Goal: Transaction & Acquisition: Subscribe to service/newsletter

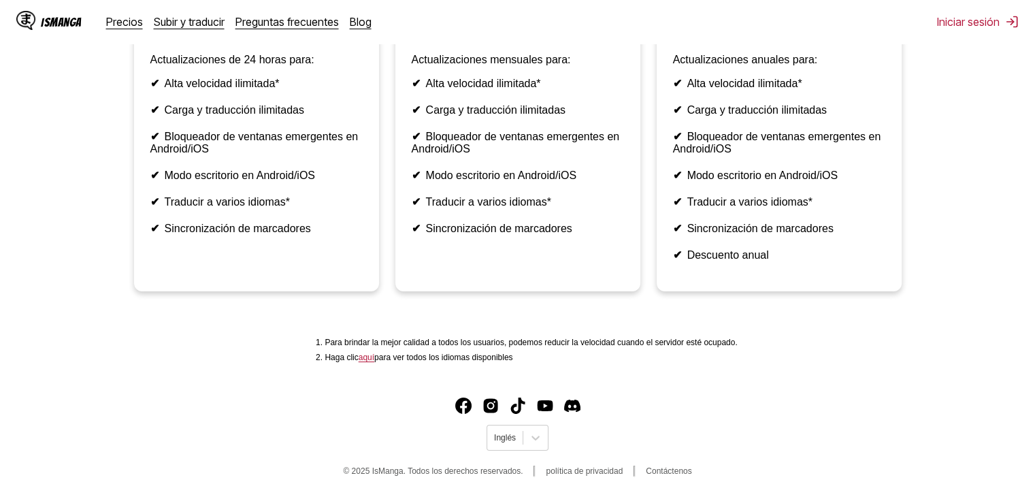
scroll to position [362, 0]
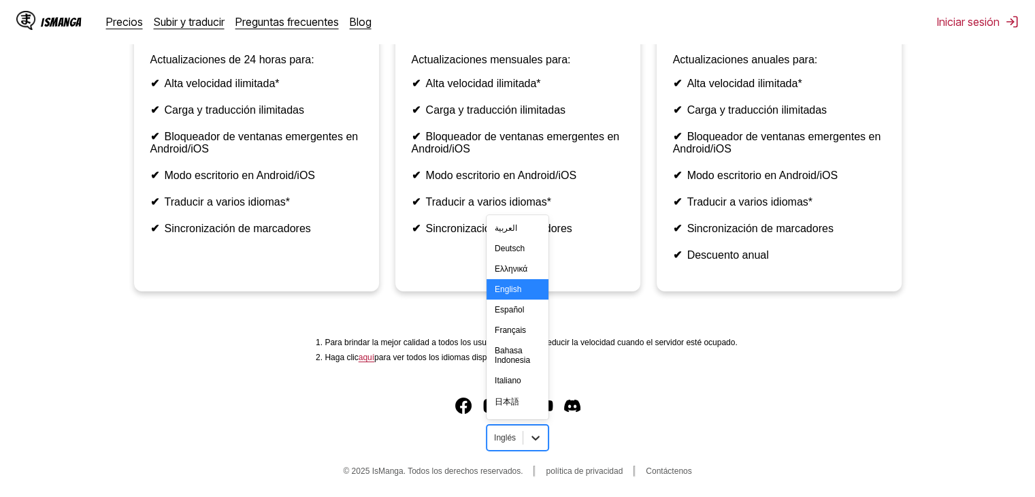
click at [535, 439] on icon at bounding box center [536, 438] width 14 height 14
click at [516, 320] on div "Español" at bounding box center [517, 309] width 62 height 20
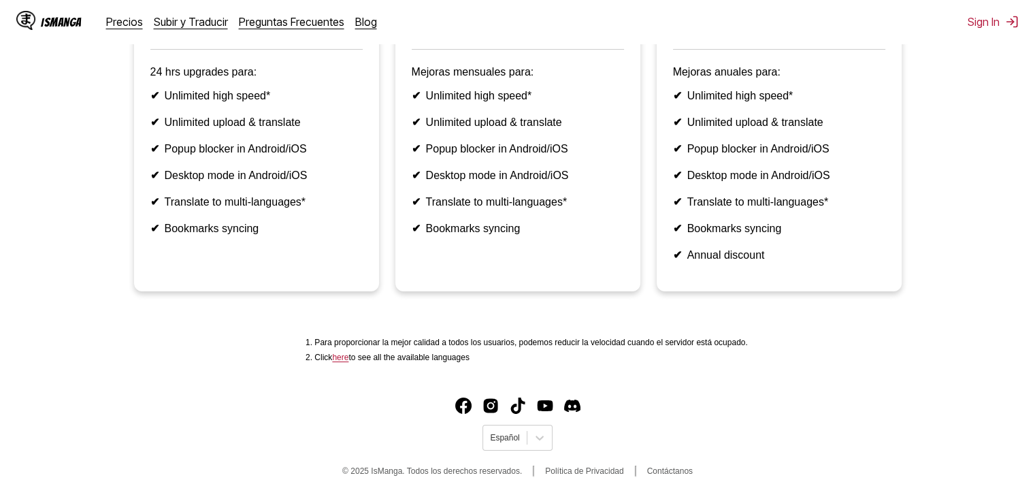
scroll to position [347, 0]
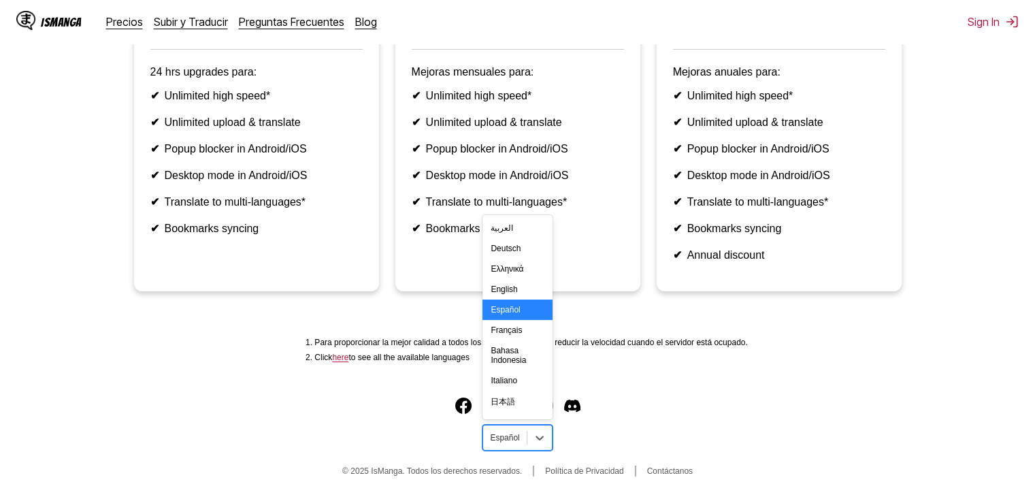
click at [488, 443] on div "Español" at bounding box center [504, 438] width 43 height 18
click at [514, 314] on div "Español" at bounding box center [516, 309] width 69 height 20
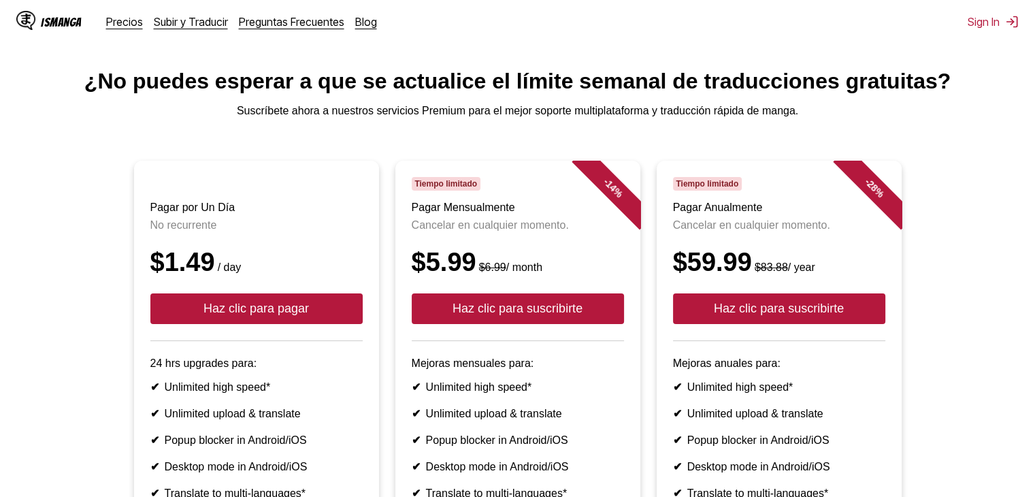
scroll to position [22, 0]
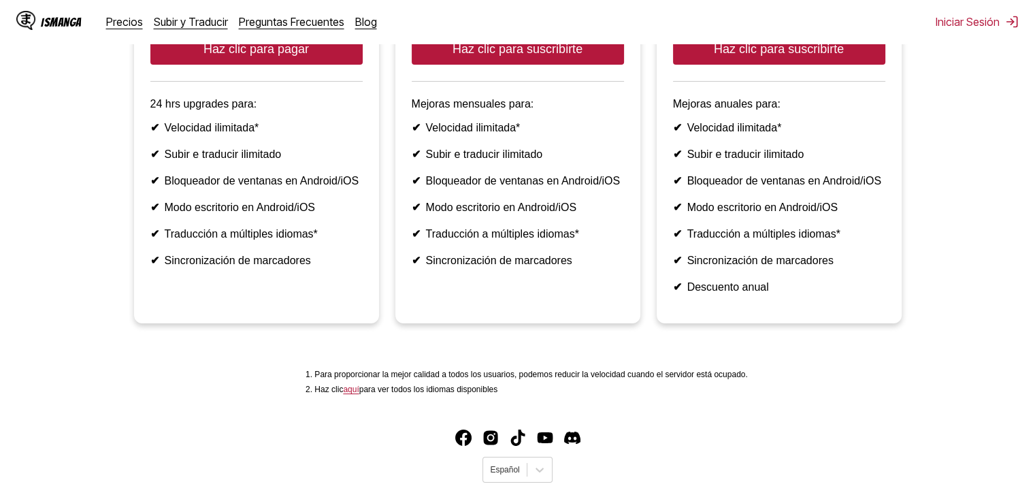
scroll to position [347, 0]
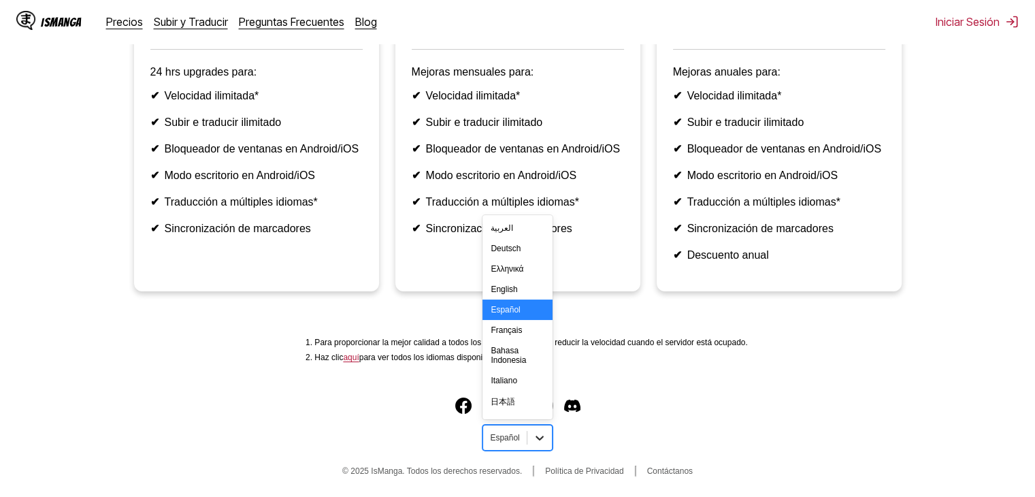
click at [534, 437] on icon at bounding box center [540, 438] width 14 height 14
click at [510, 327] on div "Français" at bounding box center [516, 330] width 69 height 20
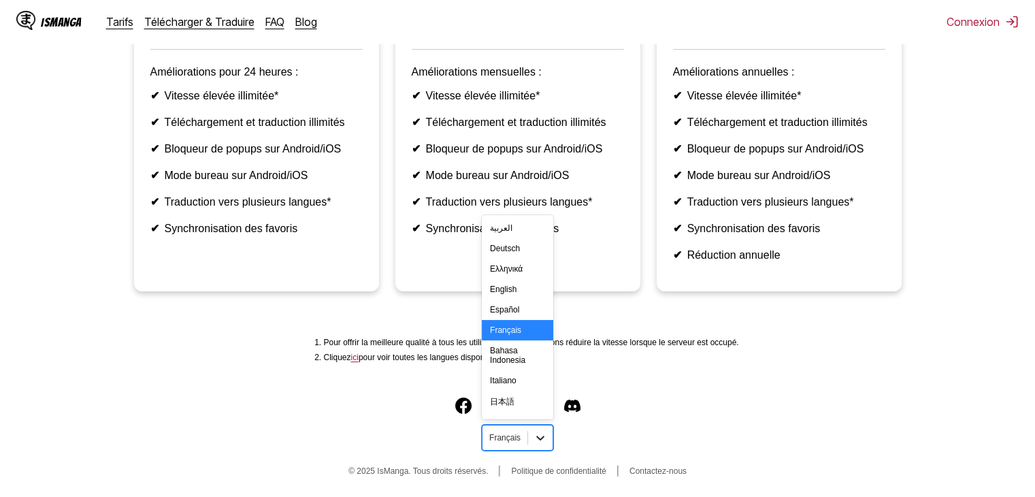
click at [535, 439] on icon at bounding box center [540, 438] width 14 height 14
click at [512, 313] on div "Español" at bounding box center [517, 309] width 71 height 20
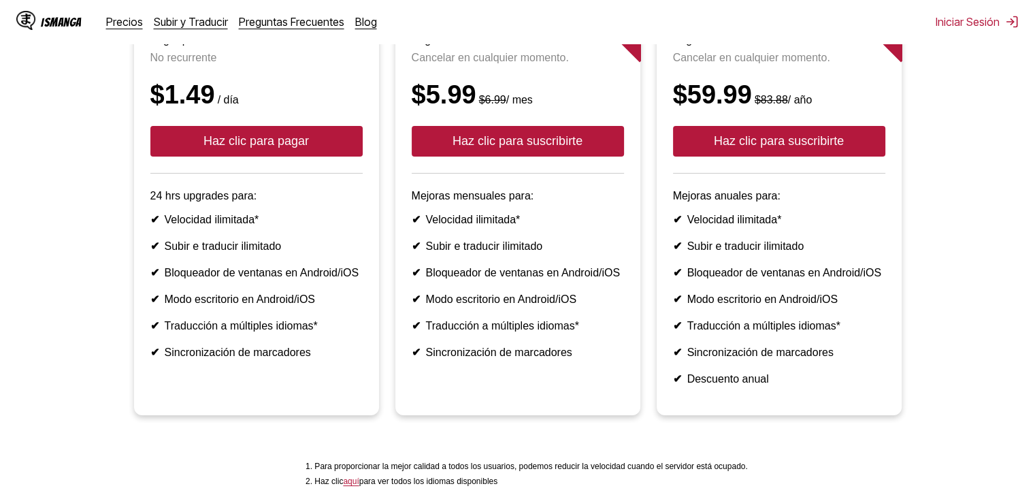
scroll to position [190, 0]
